Goal: Task Accomplishment & Management: Complete application form

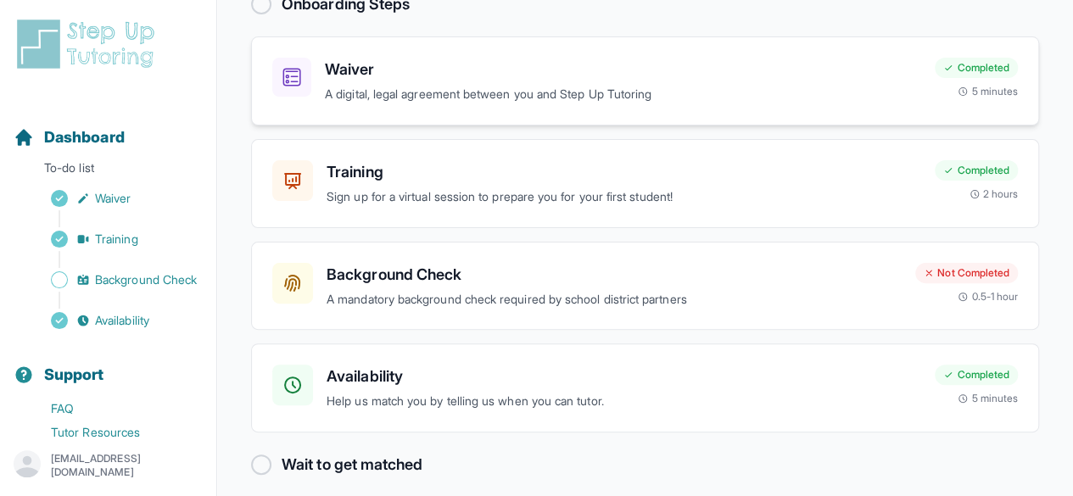
scroll to position [131, 0]
click at [498, 277] on h3 "Background Check" at bounding box center [614, 274] width 575 height 24
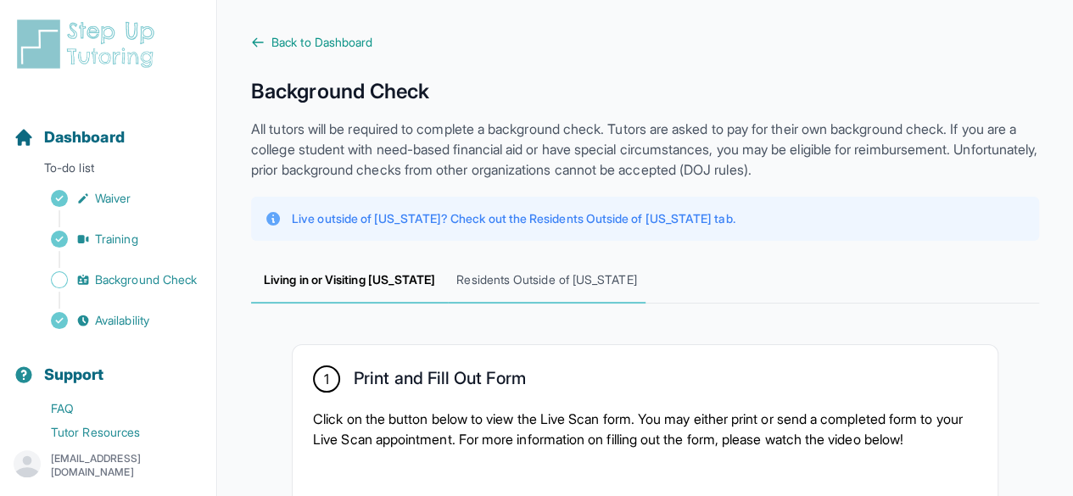
click at [548, 282] on span "Residents Outside of [US_STATE]" at bounding box center [546, 281] width 197 height 46
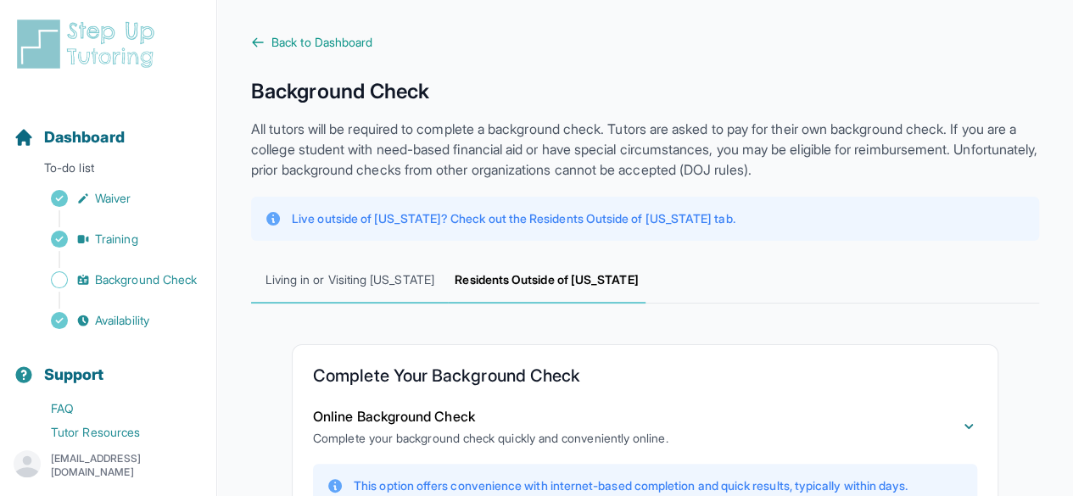
click at [357, 286] on span "Living in or Visiting [US_STATE]" at bounding box center [349, 281] width 197 height 46
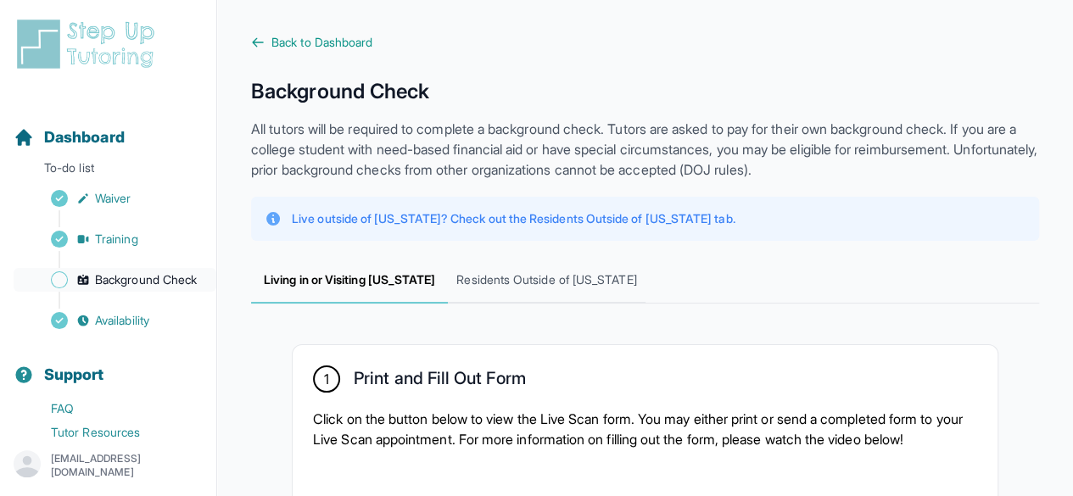
click at [100, 288] on span "Background Check" at bounding box center [146, 279] width 102 height 17
click at [112, 329] on span "Availability" at bounding box center [122, 320] width 54 height 17
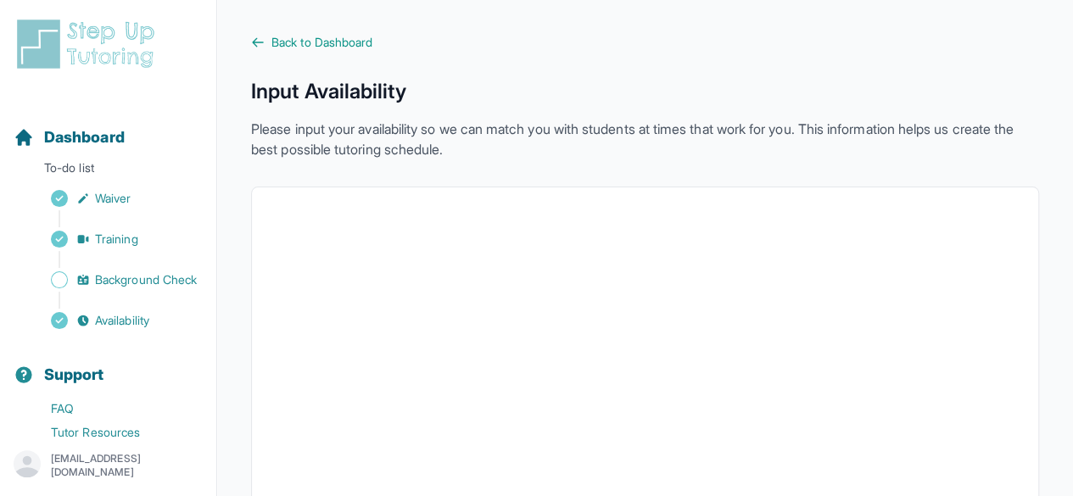
click at [298, 57] on div "Back to Dashboard Input Availability Please input your availability so we can m…" at bounding box center [645, 479] width 788 height 891
click at [314, 36] on span "Back to Dashboard" at bounding box center [321, 42] width 101 height 17
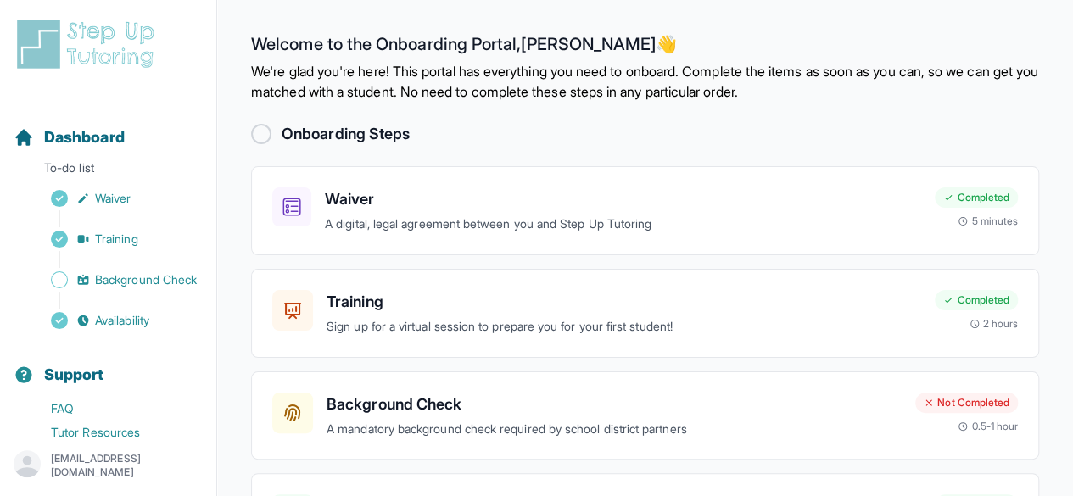
scroll to position [142, 0]
